Goal: Navigation & Orientation: Understand site structure

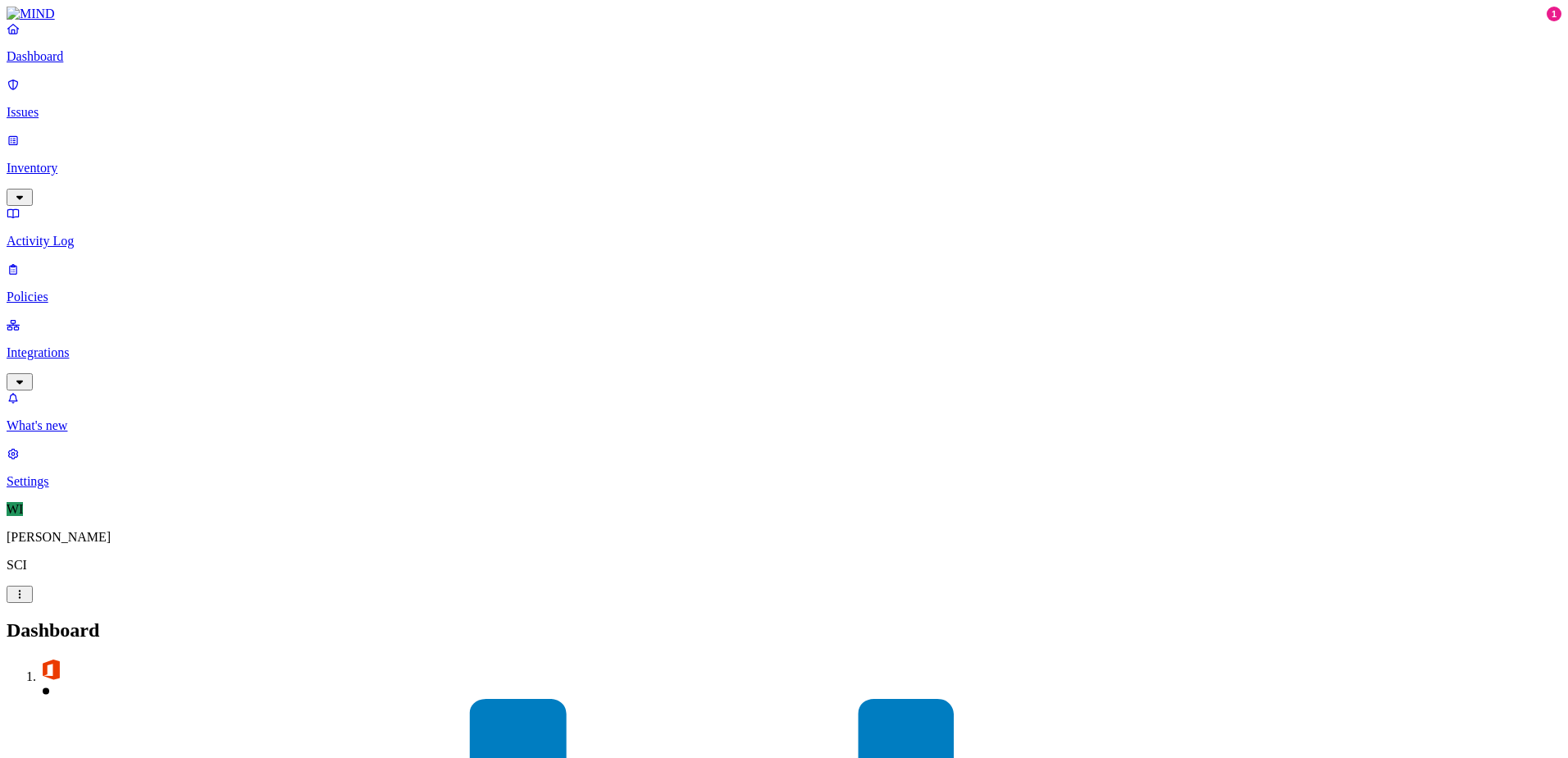
click at [51, 93] on link "Issues" at bounding box center [784, 98] width 1555 height 43
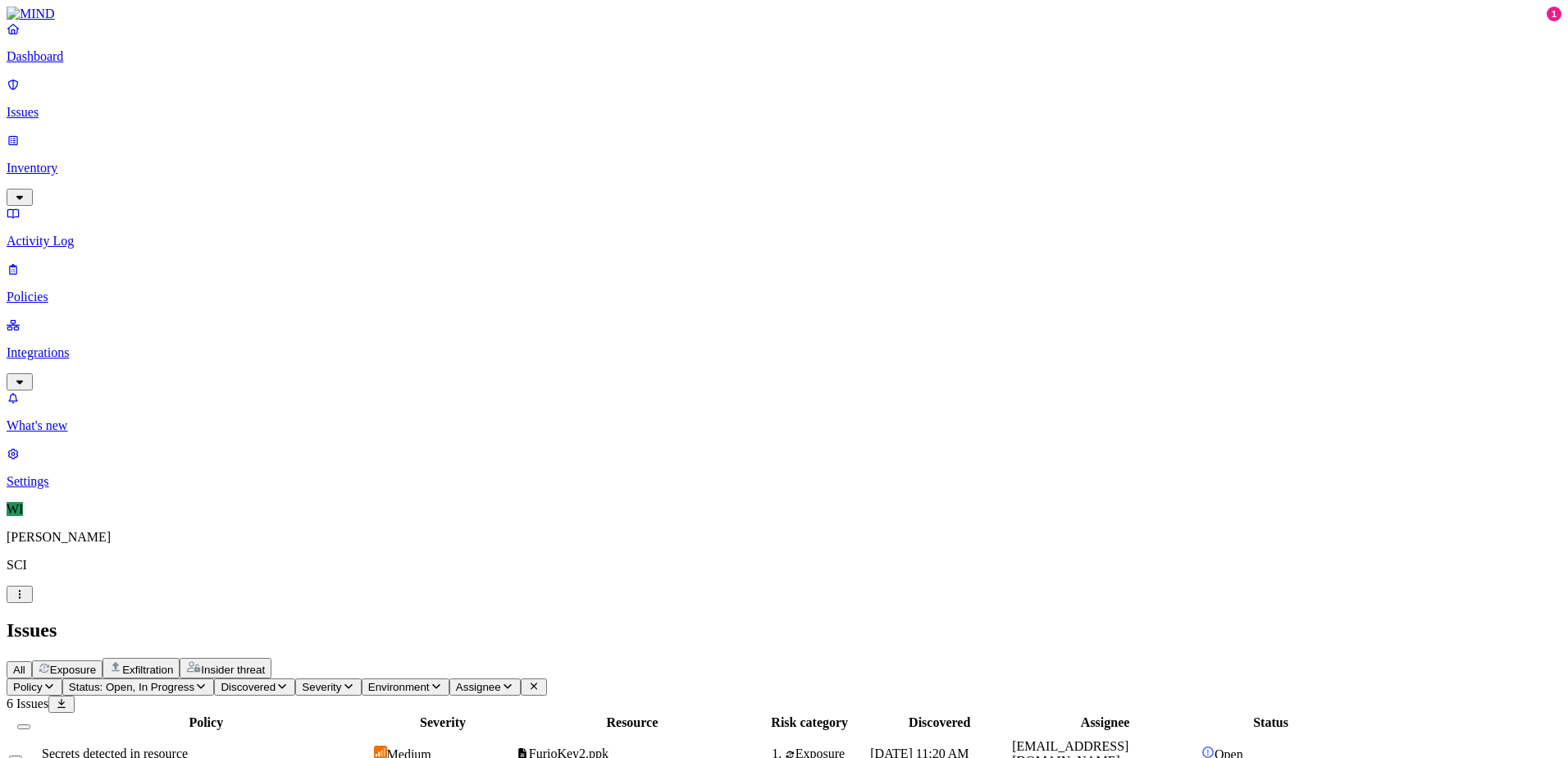
click at [64, 161] on p "Inventory" at bounding box center [784, 168] width 1555 height 15
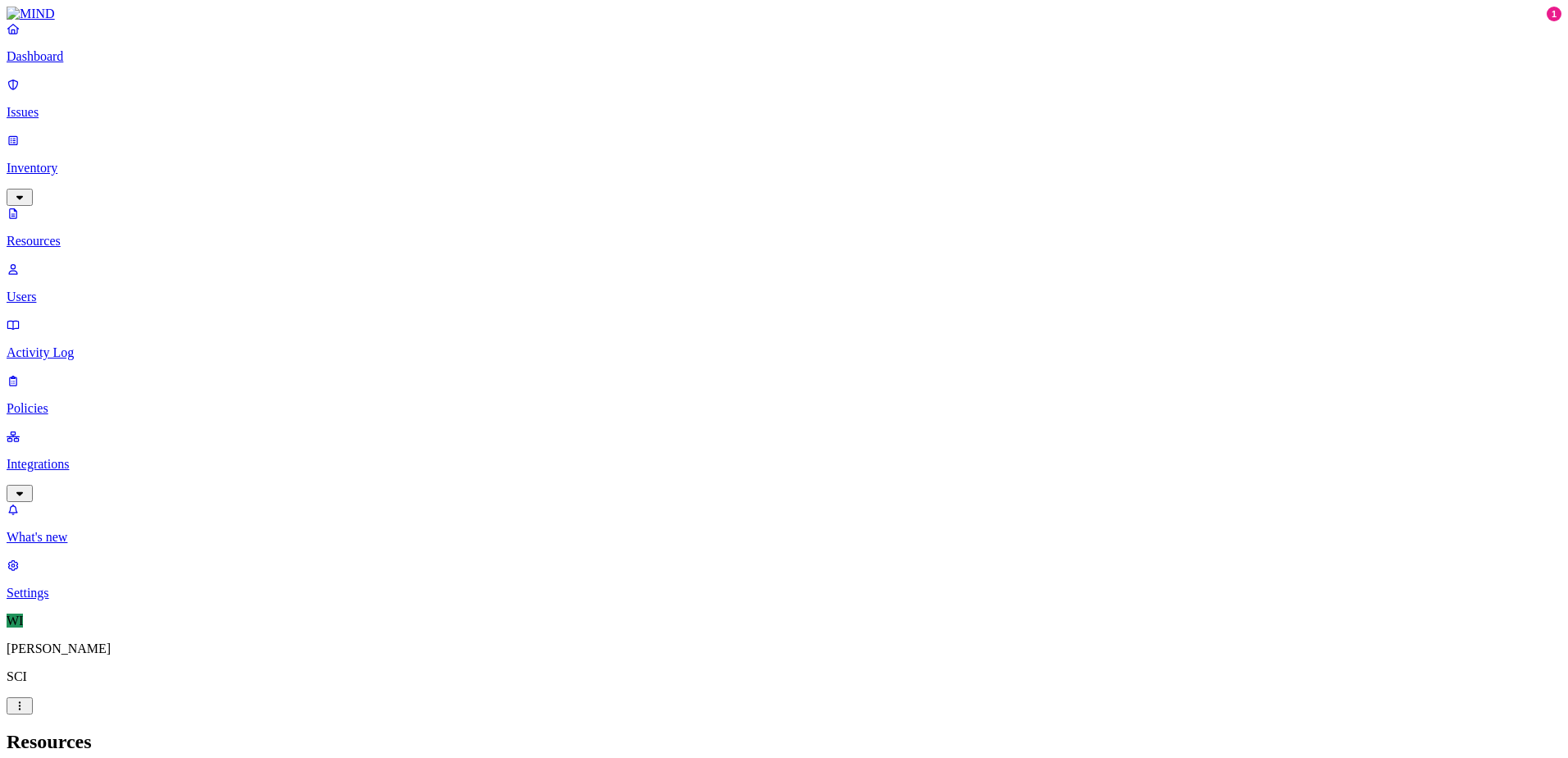
click at [492, 91] on button "button" at bounding box center [499, 94] width 13 height 5
click at [492, 88] on button "button" at bounding box center [499, 90] width 13 height 17
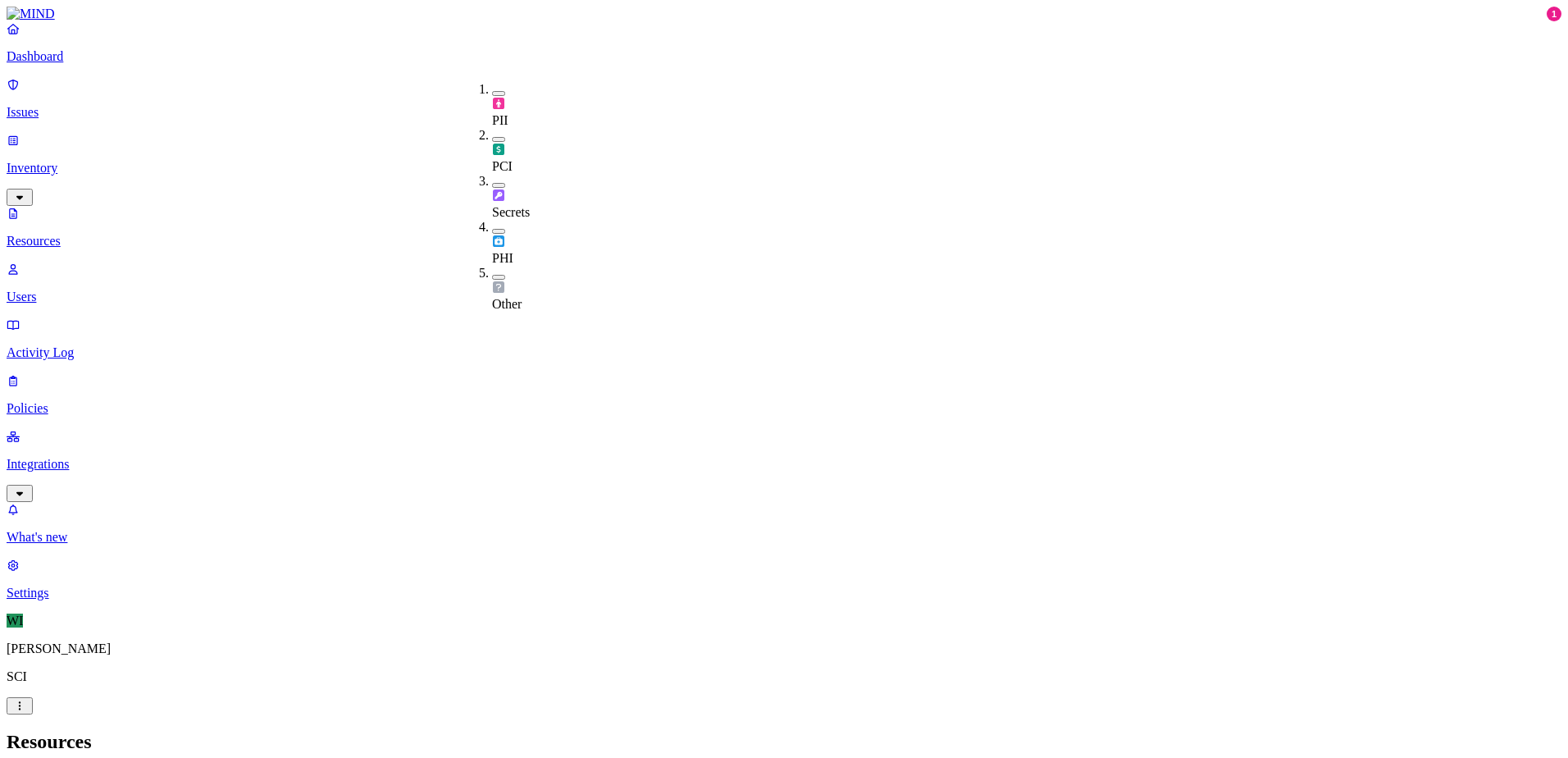
click at [1069, 731] on h2 "Resources" at bounding box center [784, 742] width 1555 height 22
click at [69, 290] on p "Users" at bounding box center [784, 297] width 1555 height 15
click at [71, 457] on p "Integrations" at bounding box center [784, 464] width 1555 height 15
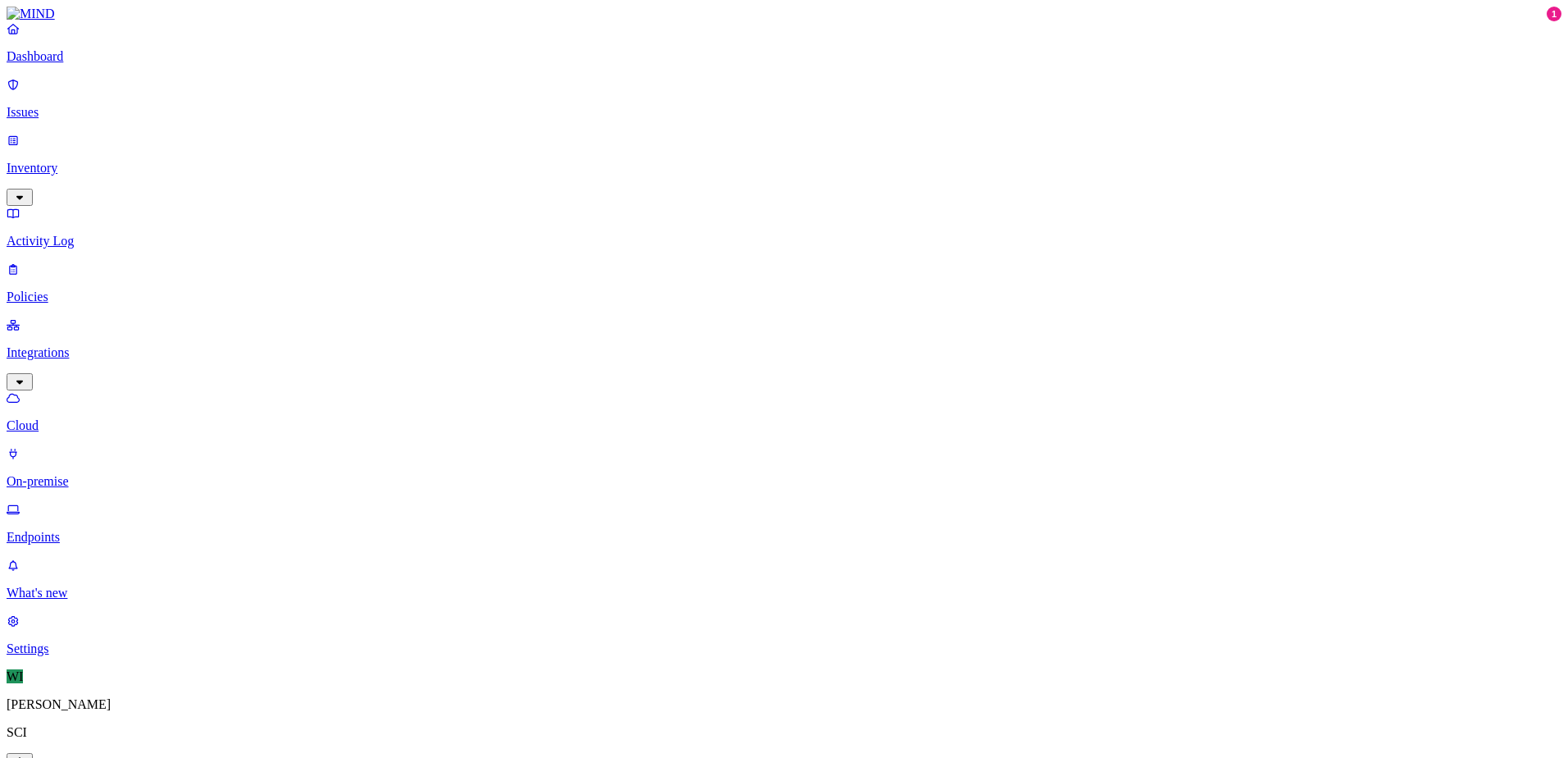
click at [94, 530] on p "Endpoints" at bounding box center [784, 537] width 1555 height 15
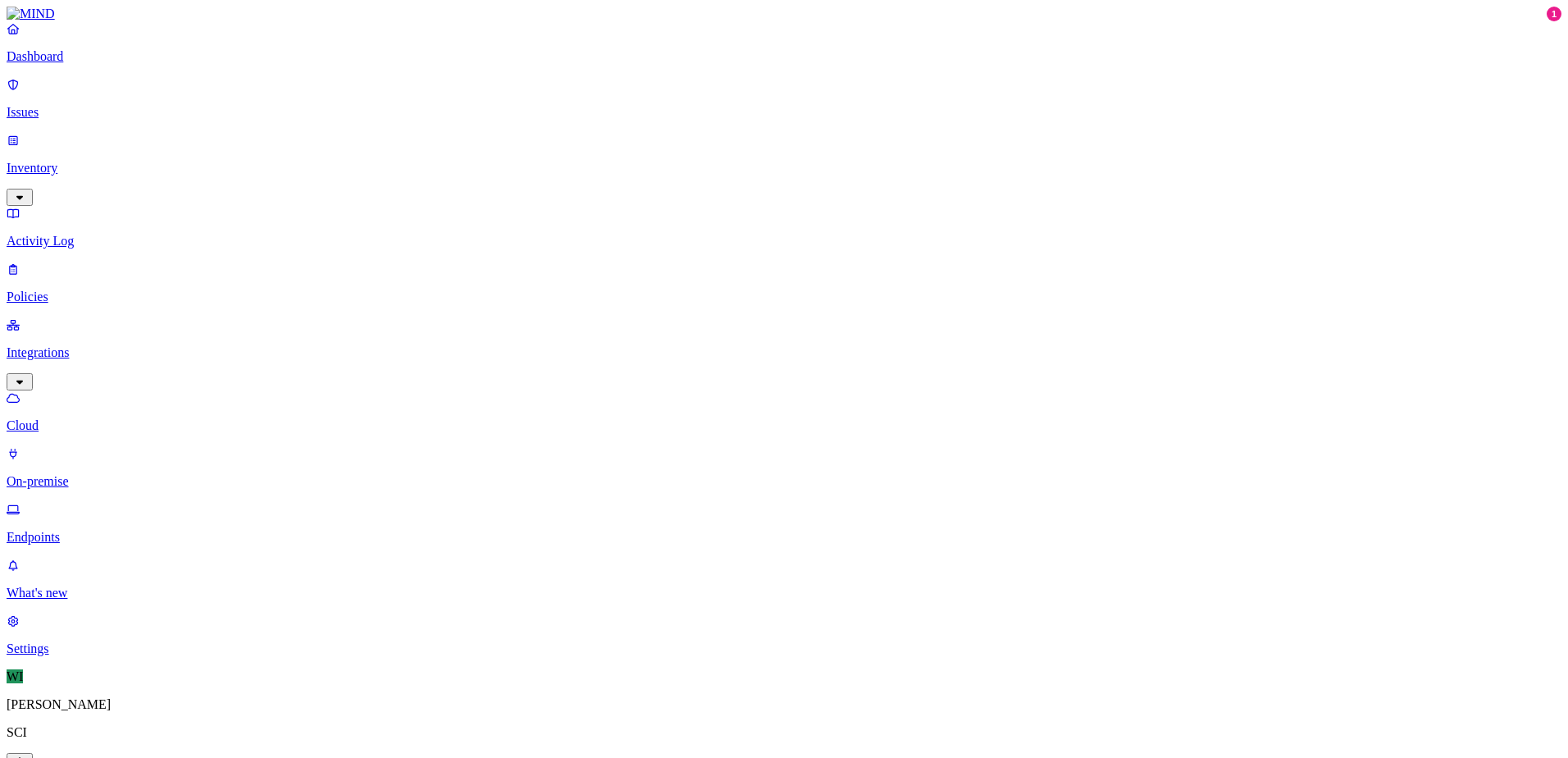
click at [71, 418] on p "Cloud" at bounding box center [784, 425] width 1555 height 15
click at [80, 601] on link "What's new" at bounding box center [784, 579] width 1555 height 43
click at [71, 64] on p "Dashboard" at bounding box center [784, 56] width 1555 height 15
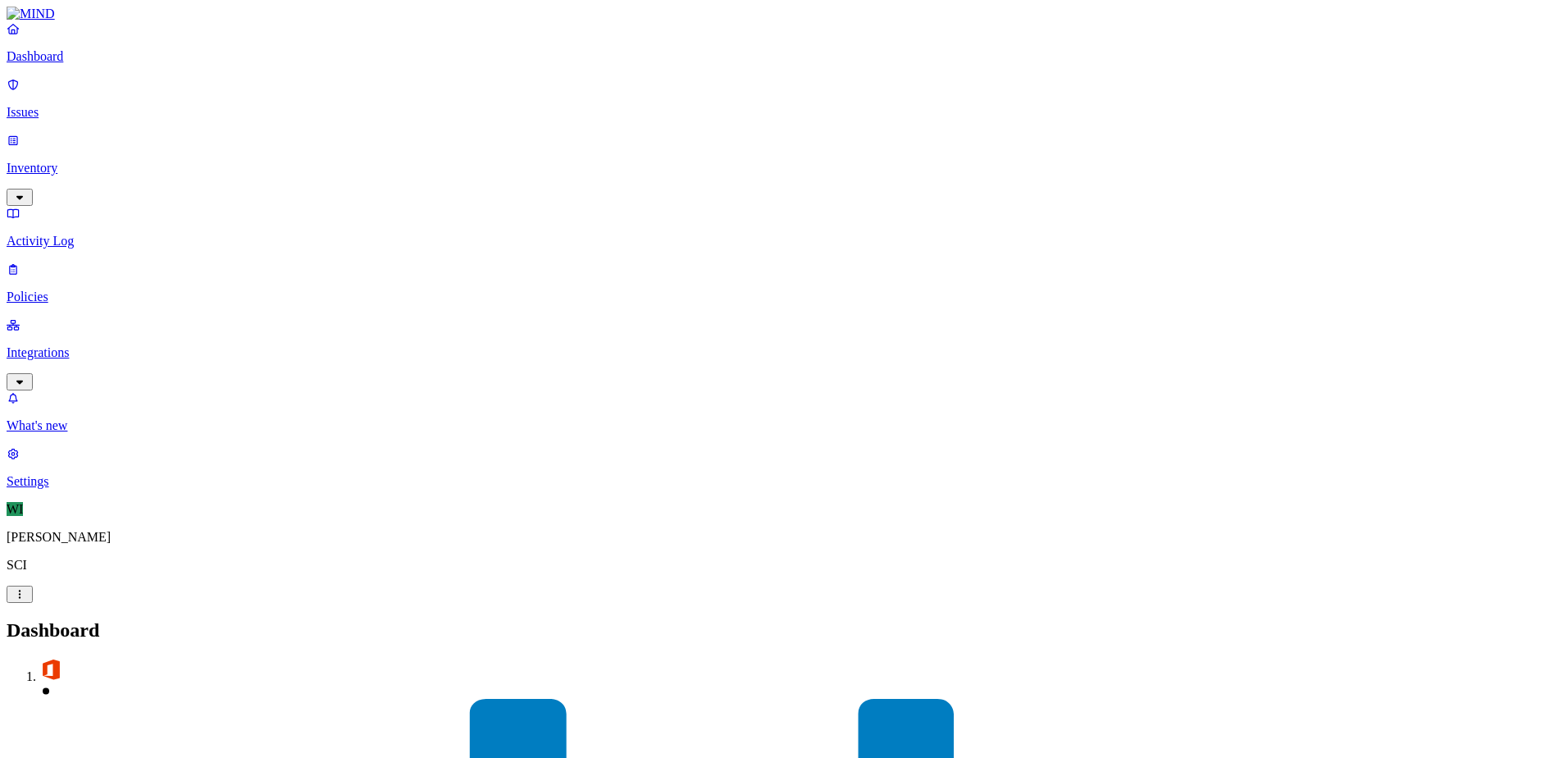
click at [63, 161] on p "Inventory" at bounding box center [784, 168] width 1555 height 15
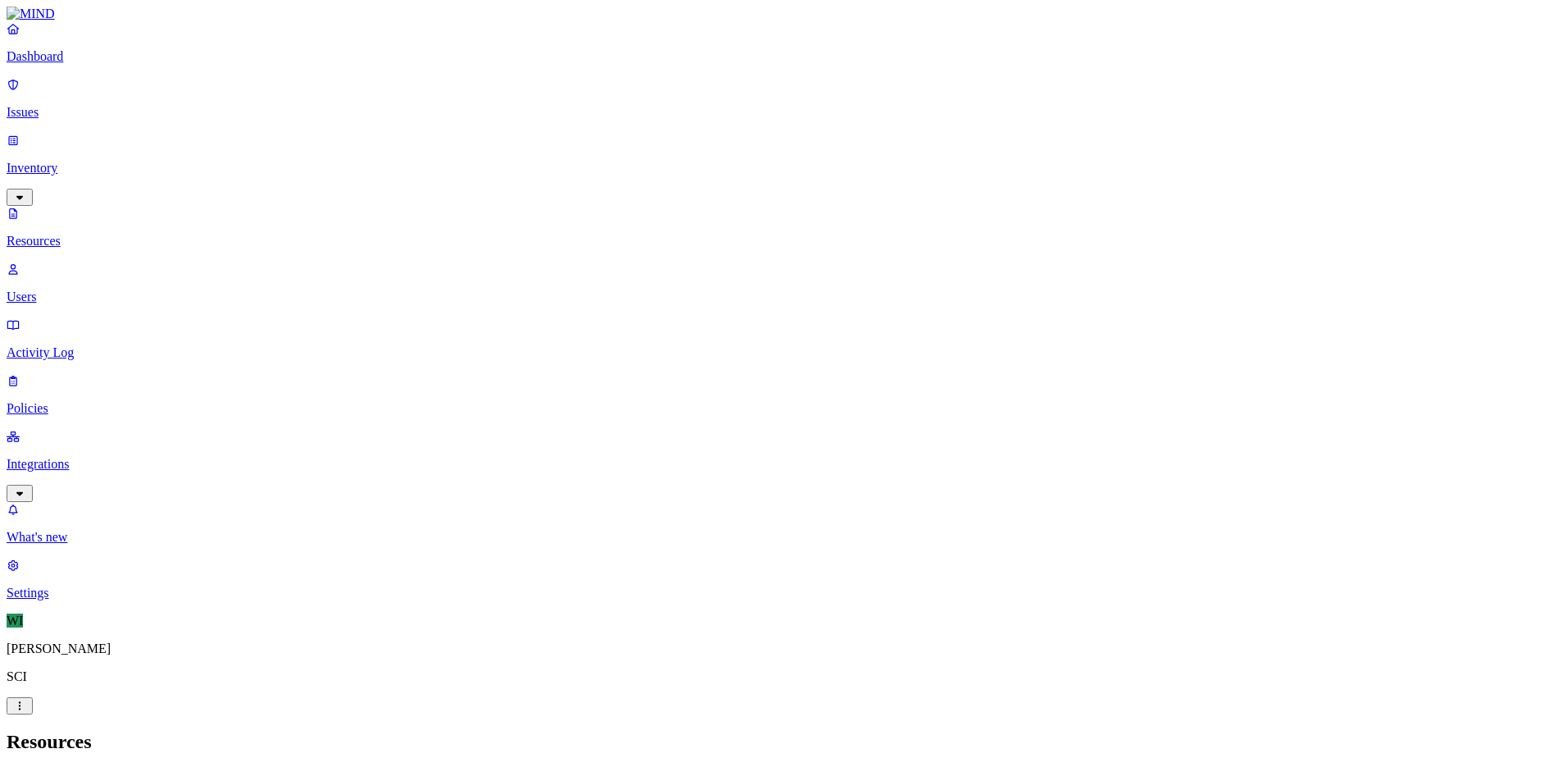
click at [45, 105] on p "Issues" at bounding box center [784, 112] width 1555 height 15
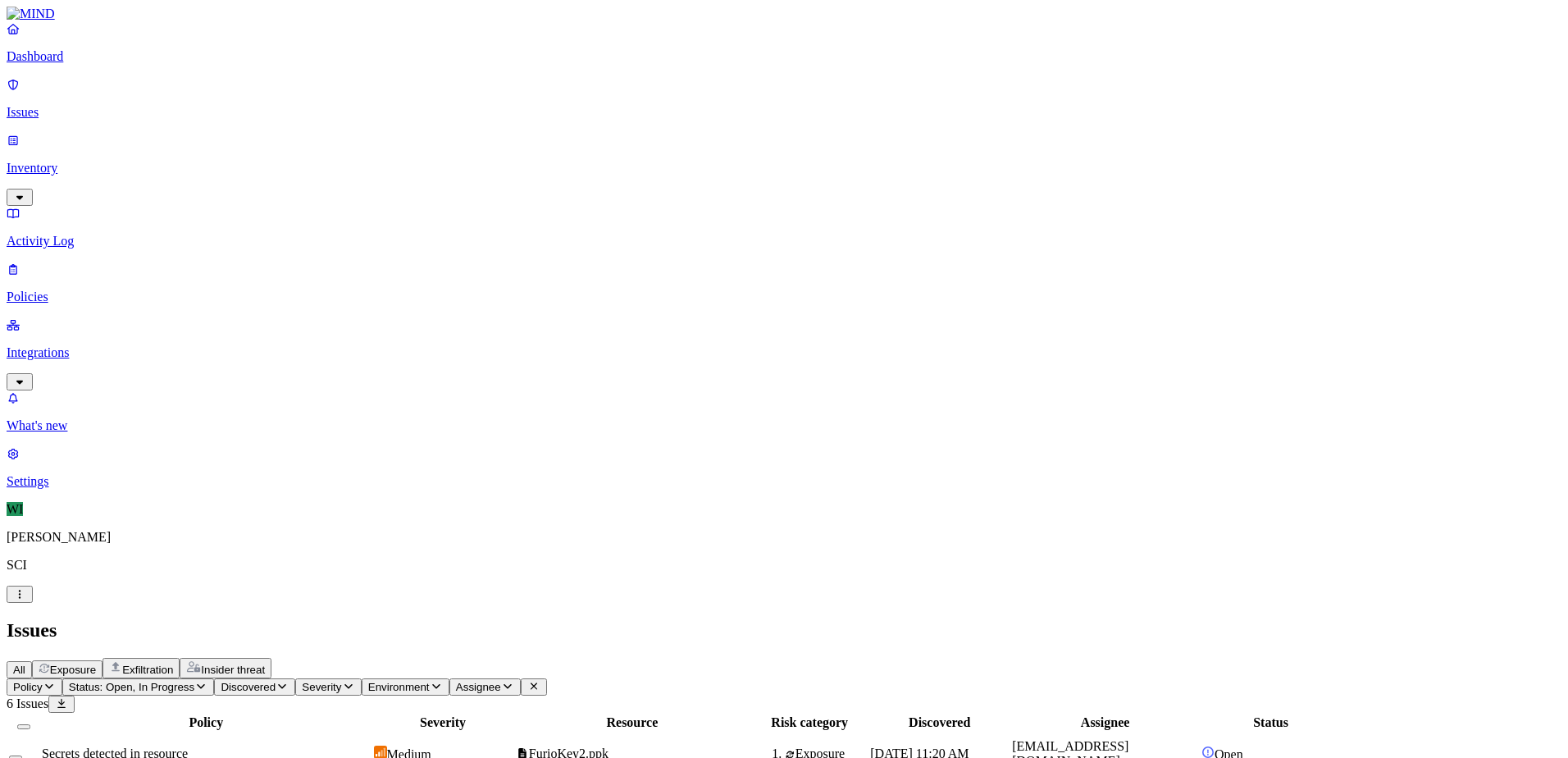
click at [85, 345] on p "Integrations" at bounding box center [784, 352] width 1555 height 15
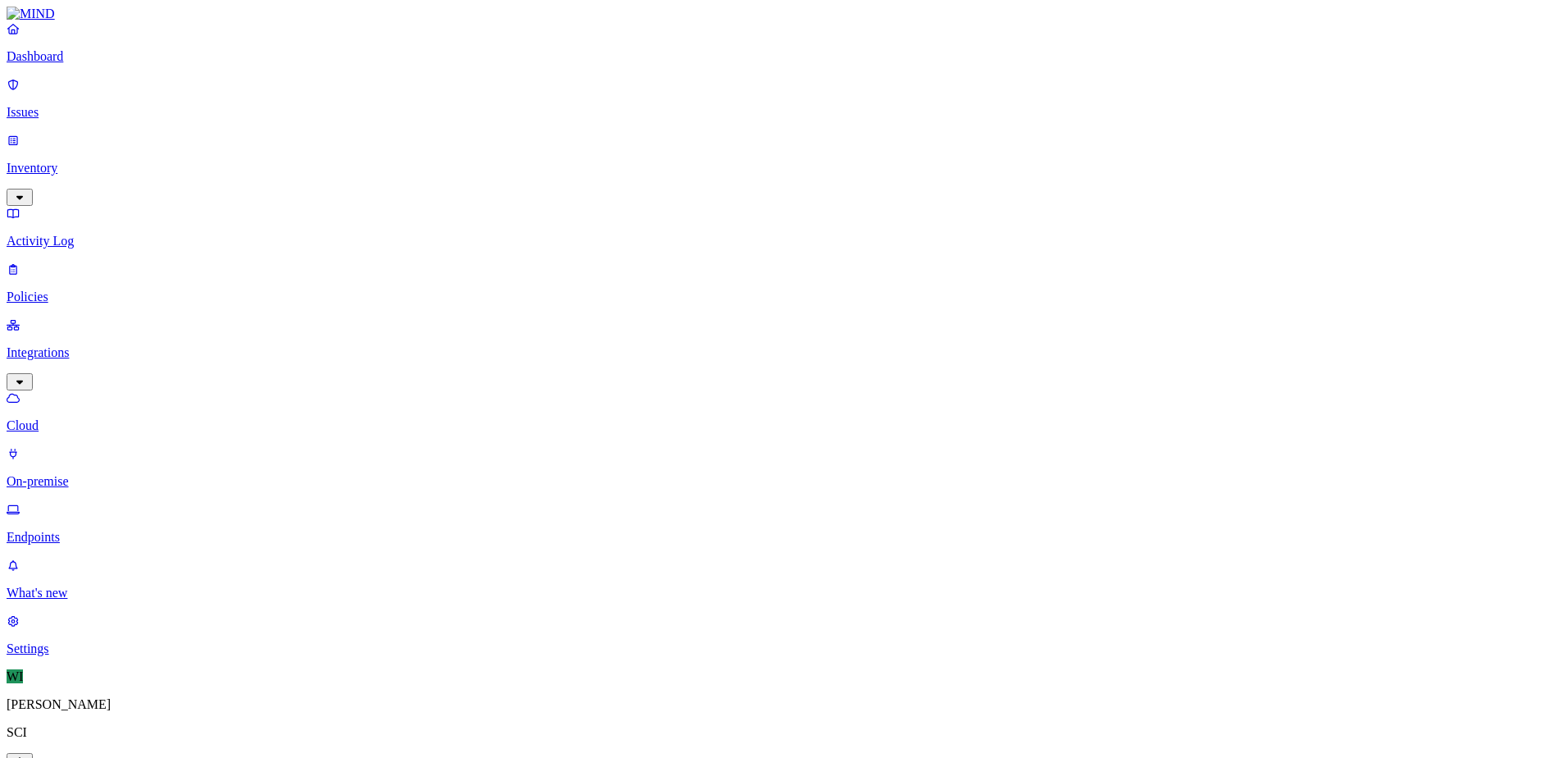
click at [56, 161] on p "Inventory" at bounding box center [784, 168] width 1555 height 15
click at [75, 290] on p "Users" at bounding box center [784, 297] width 1555 height 15
click at [46, 402] on nav "Dashboard Issues Inventory Resources Users Activity Log Policies Integrations W…" at bounding box center [784, 311] width 1555 height 579
